Goal: Download file/media

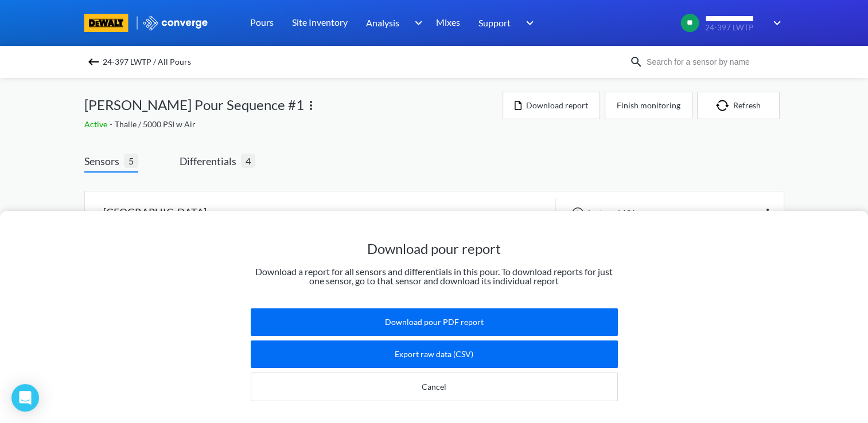
click at [454, 164] on div "Download pour report Download a report for all sensors and differentials in thi…" at bounding box center [434, 211] width 868 height 423
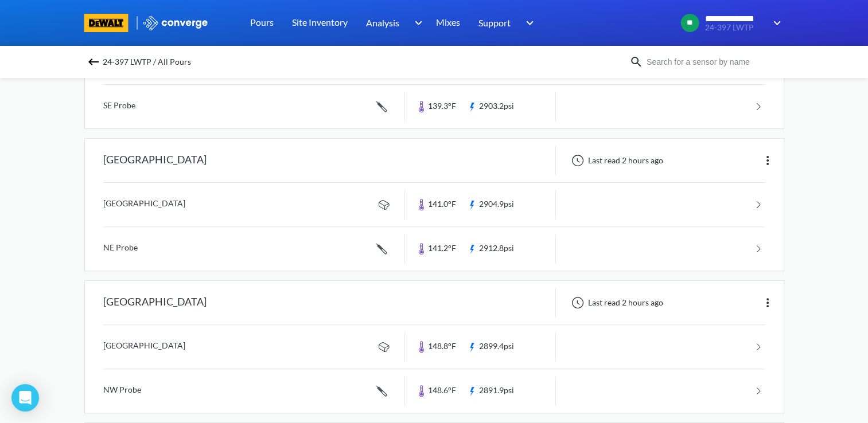
scroll to position [402, 0]
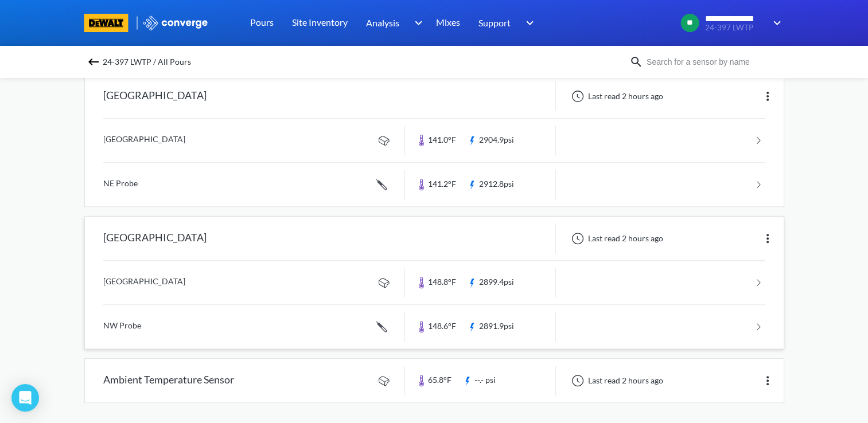
click at [363, 233] on div "[GEOGRAPHIC_DATA]" at bounding box center [245, 239] width 320 height 30
click at [304, 278] on link at bounding box center [434, 283] width 662 height 44
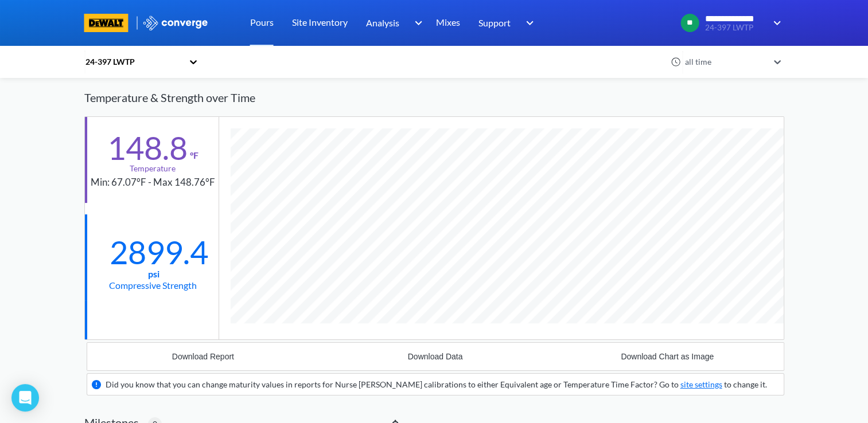
scroll to position [753, 700]
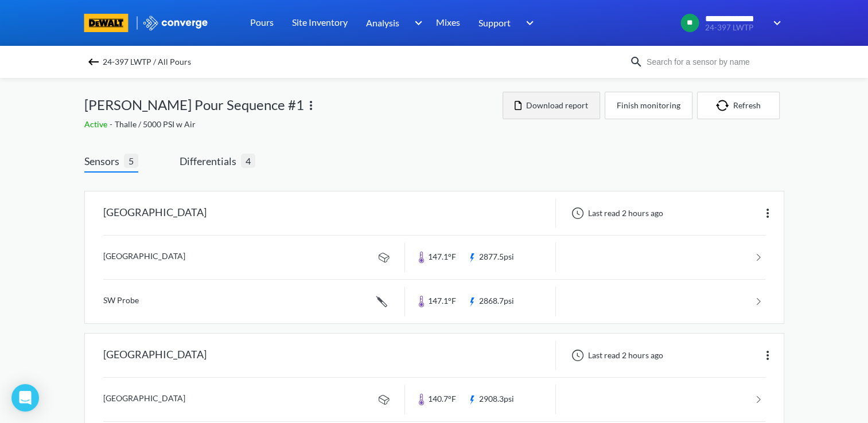
click at [559, 106] on button "Download report" at bounding box center [552, 106] width 98 height 28
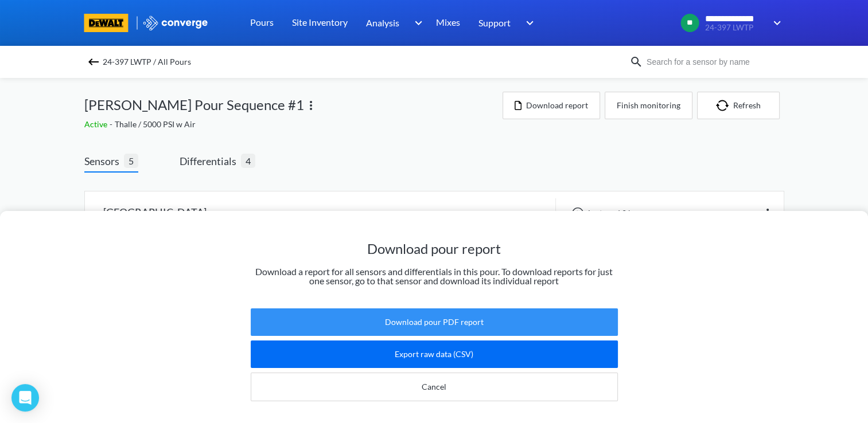
click at [507, 309] on button "Download pour PDF report" at bounding box center [434, 323] width 367 height 28
